Goal: Task Accomplishment & Management: Manage account settings

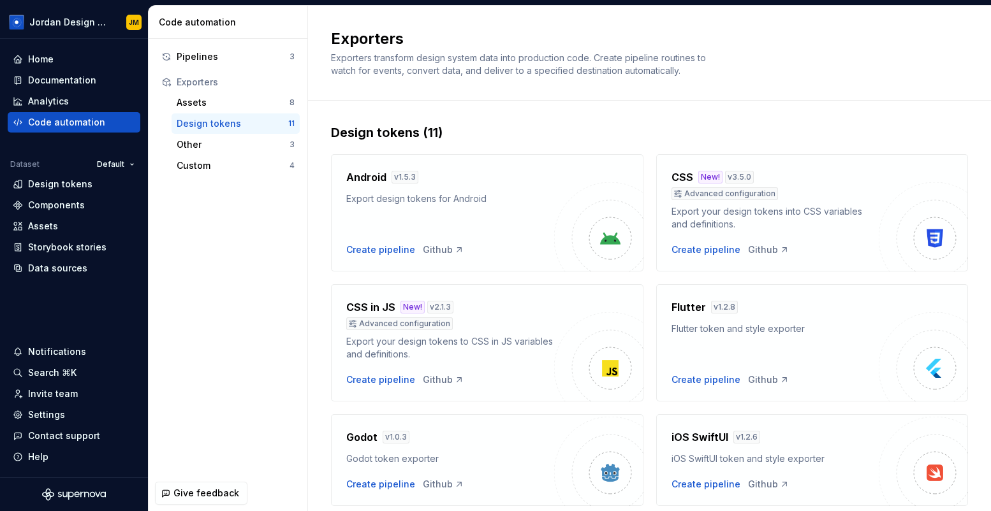
scroll to position [421, 0]
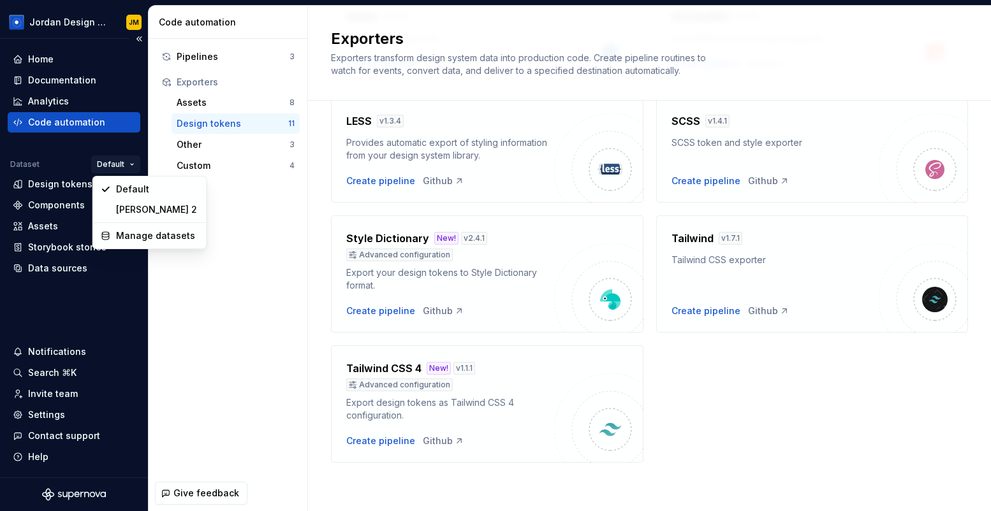
click at [113, 167] on html "Jordan Design System JM Home Documentation Analytics Code automation Dataset De…" at bounding box center [495, 255] width 991 height 511
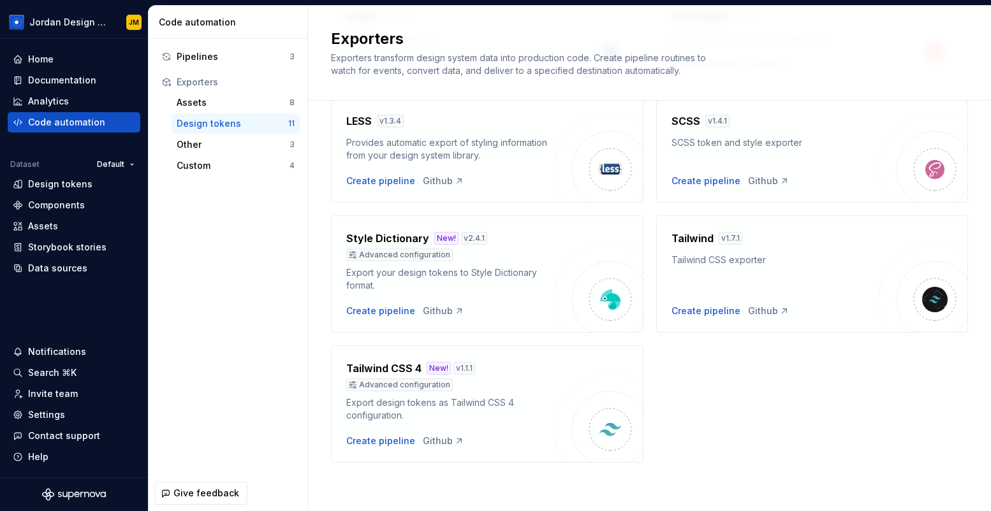
click at [72, 57] on html "Jordan Design System JM Home Documentation Analytics Code automation Dataset De…" at bounding box center [495, 255] width 991 height 511
click at [72, 57] on div "Home" at bounding box center [74, 59] width 122 height 13
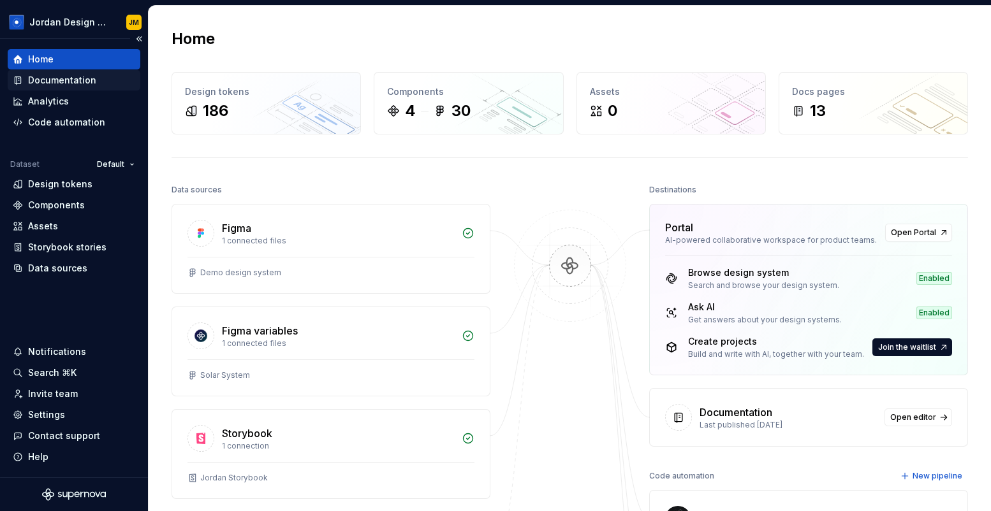
click at [91, 80] on div "Documentation" at bounding box center [62, 80] width 68 height 13
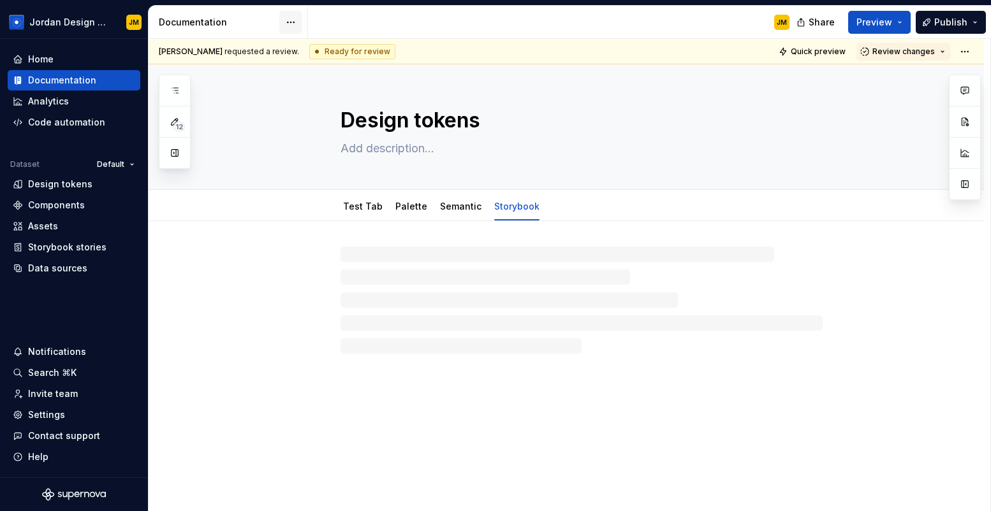
click at [289, 22] on html "Jordan Design System JM Home Documentation Analytics Code automation Dataset De…" at bounding box center [495, 255] width 991 height 511
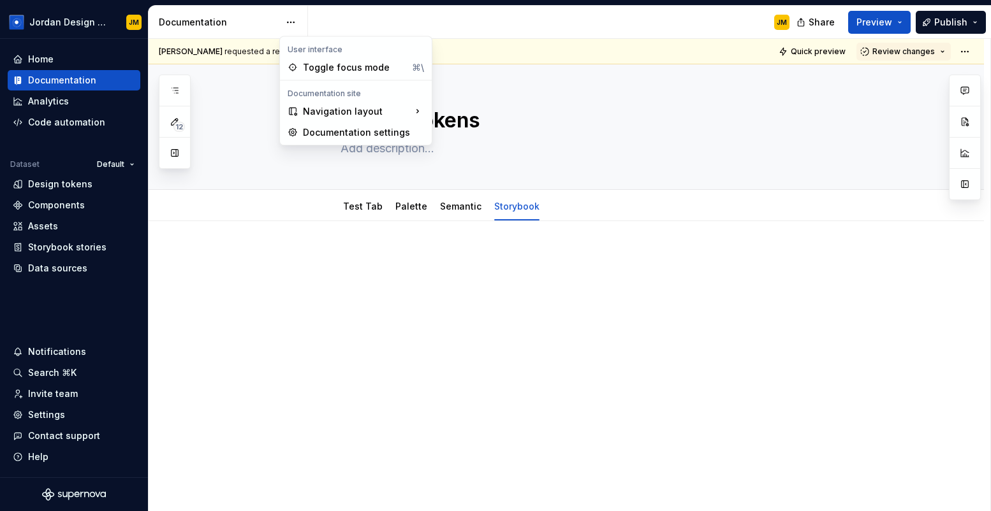
click at [360, 23] on html "Jordan Design System JM Home Documentation Analytics Code automation Dataset De…" at bounding box center [495, 255] width 991 height 511
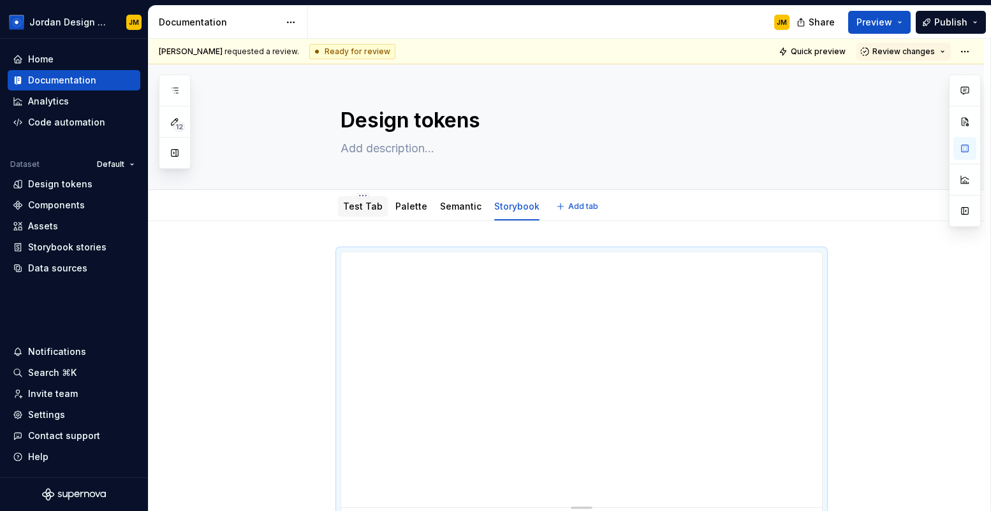
click at [372, 212] on div "Test Tab" at bounding box center [363, 206] width 40 height 13
click at [77, 416] on div "Settings" at bounding box center [74, 415] width 122 height 13
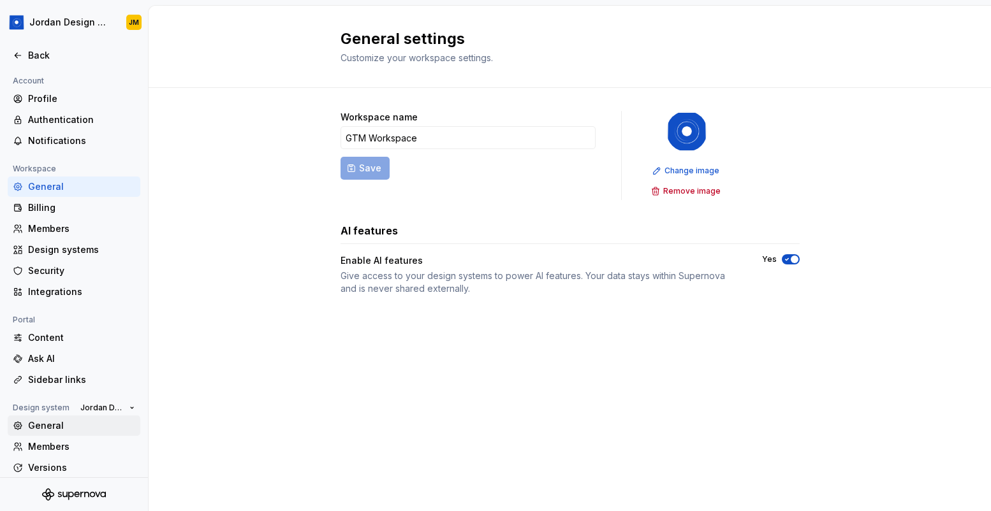
scroll to position [50, 0]
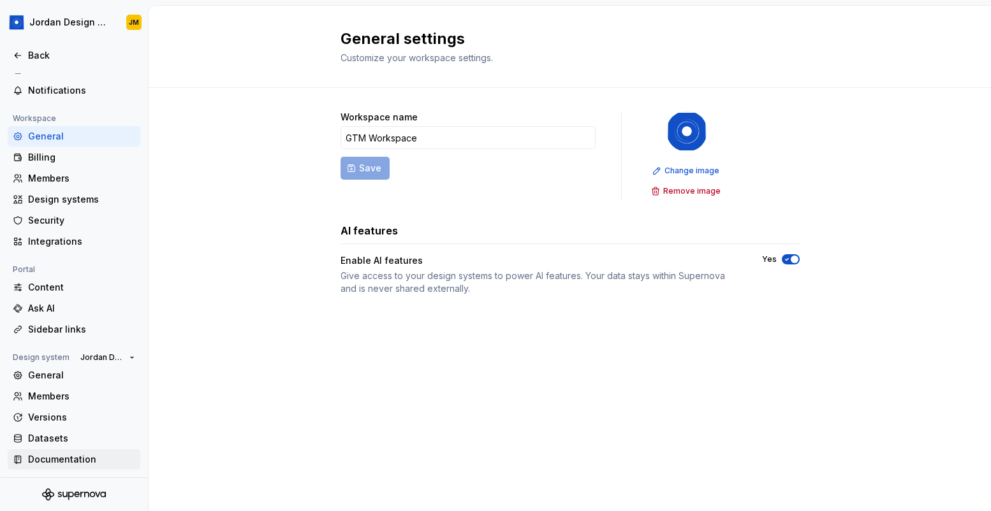
click at [77, 457] on div "Documentation" at bounding box center [81, 459] width 107 height 13
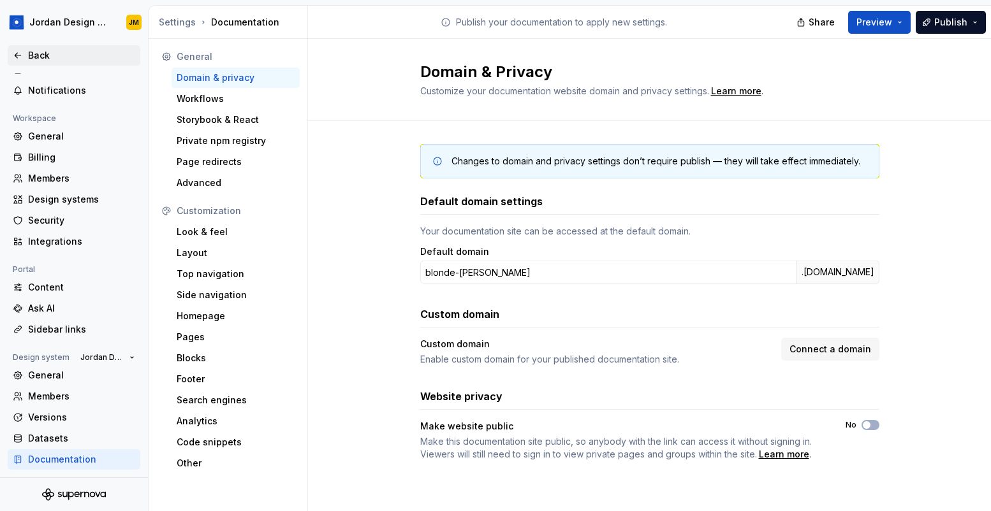
click at [54, 59] on div "Back" at bounding box center [81, 55] width 107 height 13
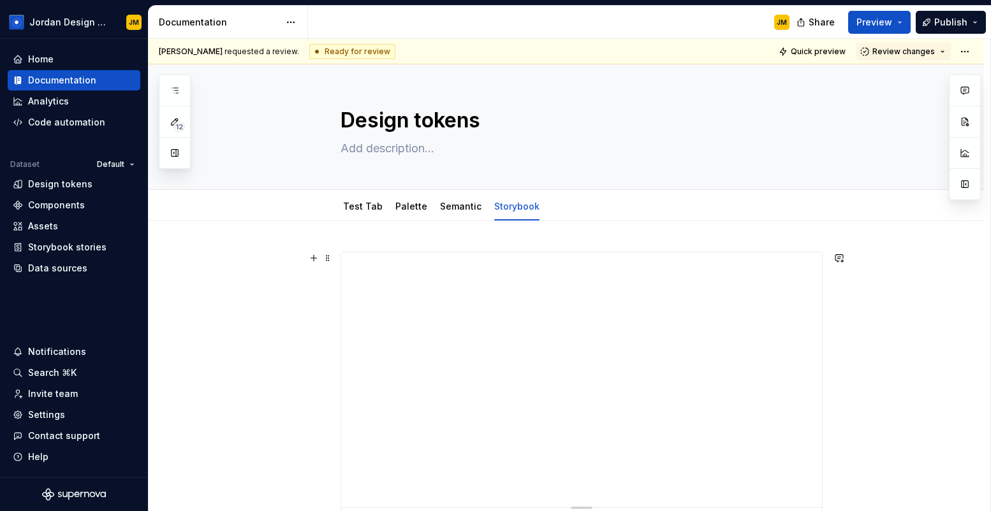
type textarea "*"
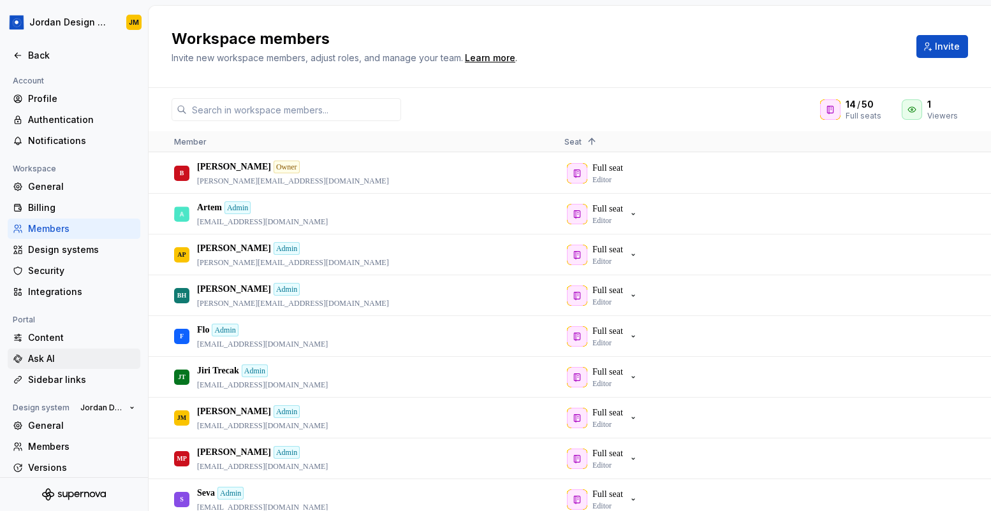
scroll to position [50, 0]
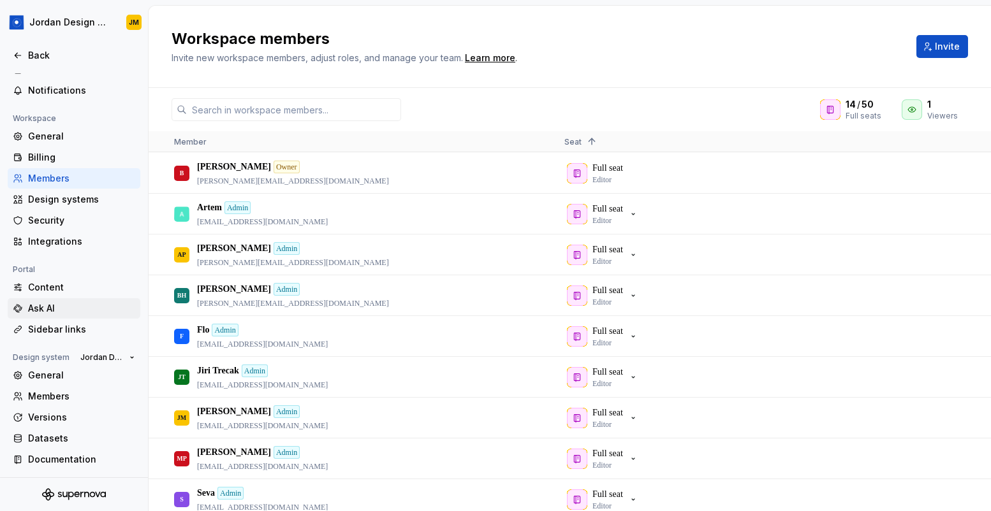
click at [57, 314] on div "Ask AI" at bounding box center [81, 308] width 107 height 13
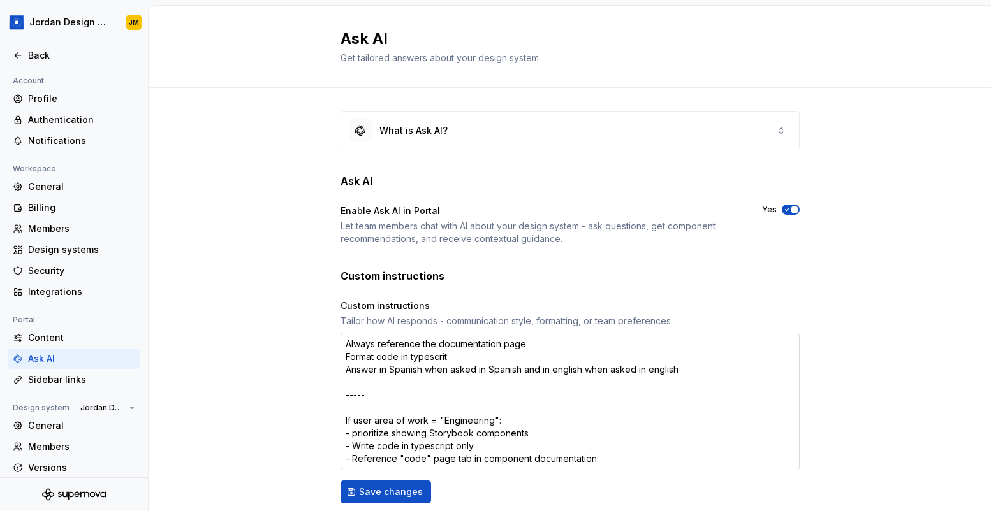
click at [420, 346] on textarea "Always reference the documentation page Format code in typescrit Answer in Span…" at bounding box center [569, 402] width 459 height 138
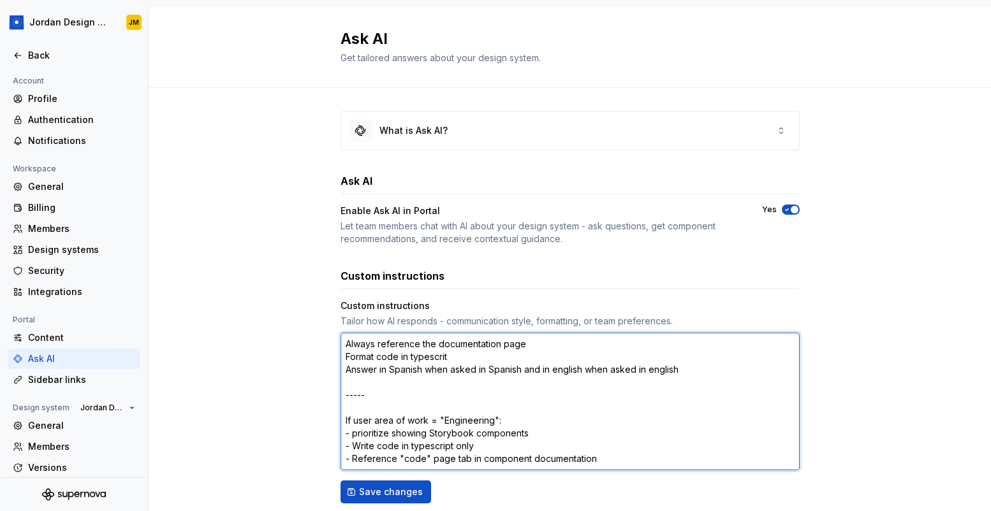
click at [402, 345] on textarea "Always reference the documentation page Format code in typescrit Answer in Span…" at bounding box center [569, 402] width 459 height 138
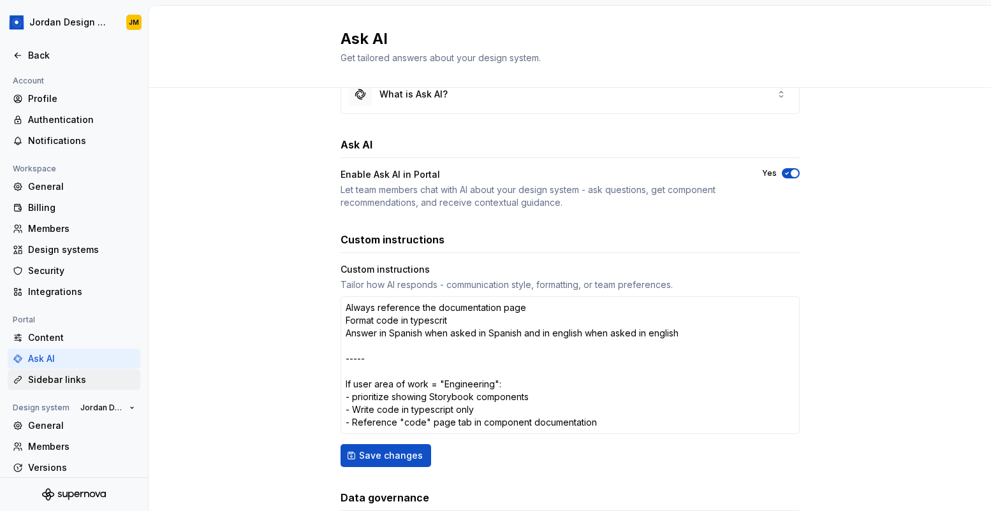
type textarea "*"
click at [86, 382] on div "Sidebar links" at bounding box center [81, 380] width 107 height 13
